Goal: Information Seeking & Learning: Learn about a topic

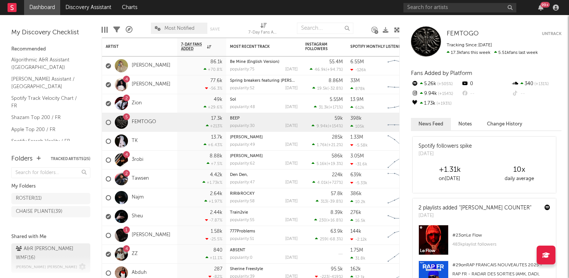
click at [50, 262] on span "Marc Andre Niang" at bounding box center [46, 266] width 61 height 9
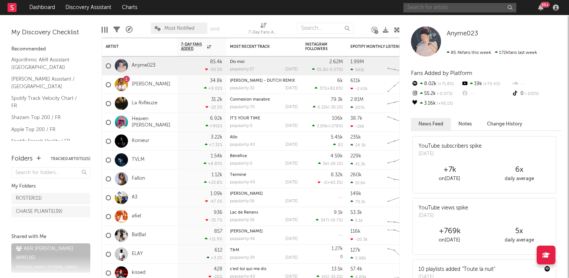
click at [421, 8] on input "text" at bounding box center [460, 7] width 113 height 9
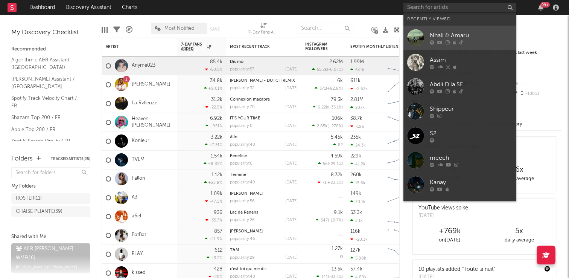
click at [429, 37] on link "Nhali & Amaru" at bounding box center [460, 38] width 113 height 24
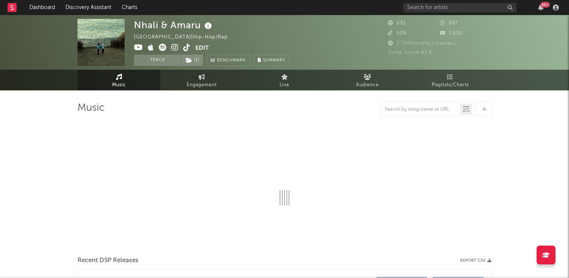
select select "1w"
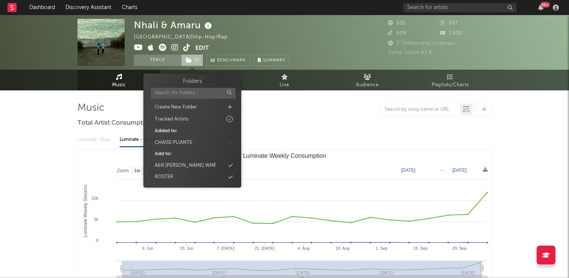
click at [189, 58] on icon at bounding box center [189, 60] width 6 height 5
click at [192, 163] on div "A&R Urbain WMF" at bounding box center [186, 166] width 62 height 8
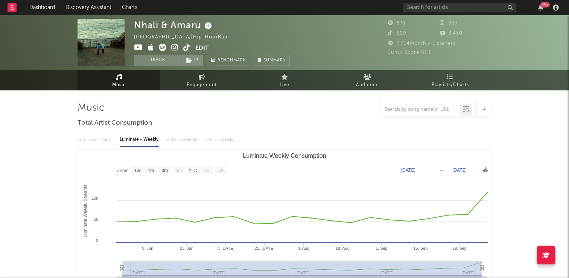
click at [277, 35] on div "Nhali & Amaru France | Hip-Hop/Rap Edit Track ( 2 ) Benchmark Summary" at bounding box center [212, 42] width 156 height 47
